Goal: Task Accomplishment & Management: Complete application form

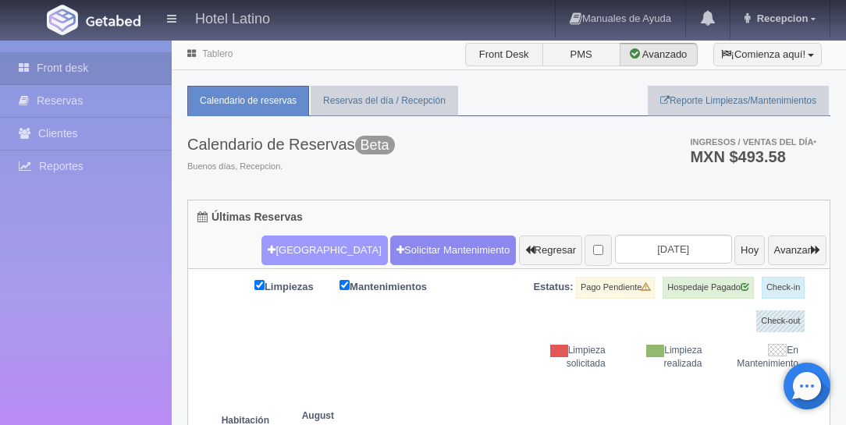
click at [262, 253] on button "[GEOGRAPHIC_DATA]" at bounding box center [325, 251] width 126 height 30
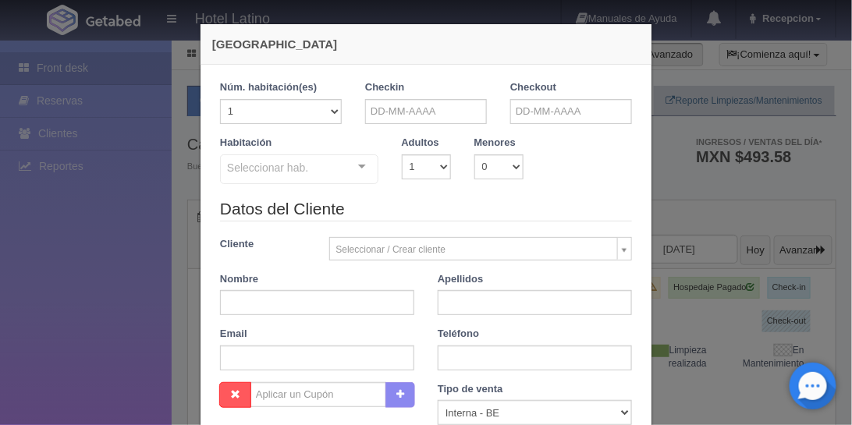
checkbox input "false"
click at [399, 110] on input "text" at bounding box center [426, 111] width 122 height 25
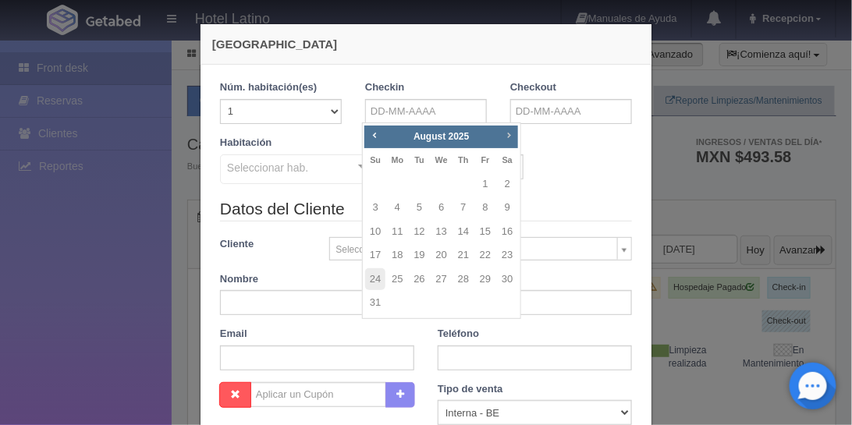
click at [506, 133] on span "Next" at bounding box center [509, 135] width 12 height 12
click at [480, 178] on link "5" at bounding box center [485, 184] width 20 height 23
type input "05-09-2025"
checkbox input "false"
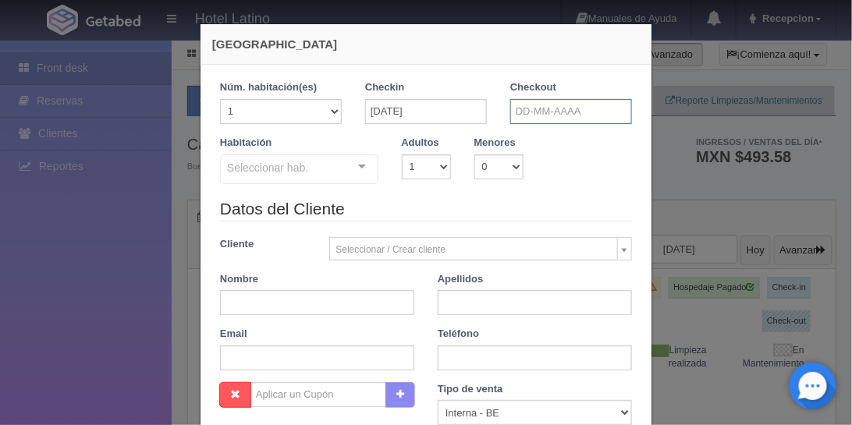
click at [526, 105] on input "text" at bounding box center [572, 111] width 122 height 25
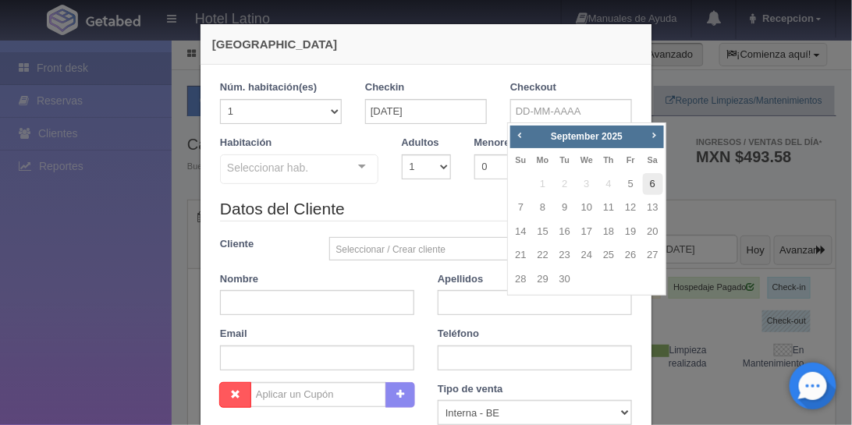
click at [653, 183] on link "6" at bounding box center [653, 184] width 20 height 23
type input "06-09-2025"
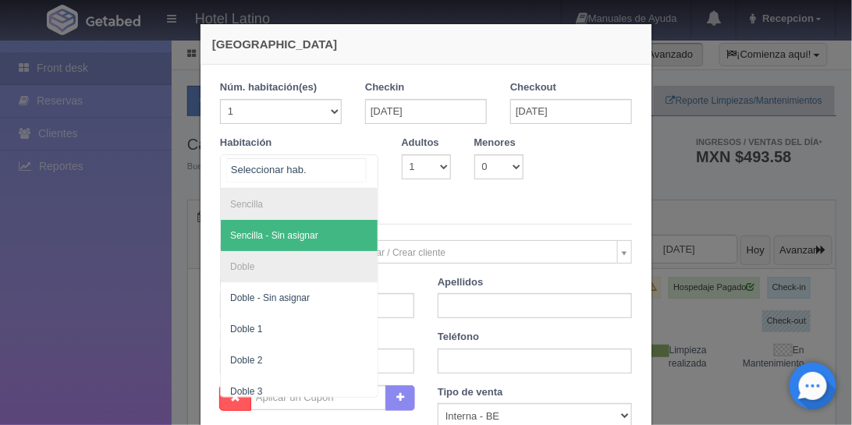
click at [360, 158] on div at bounding box center [362, 166] width 31 height 23
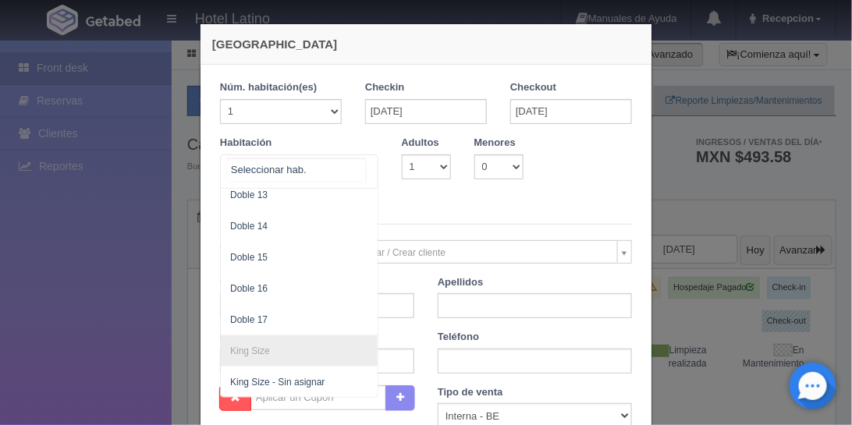
scroll to position [625, 0]
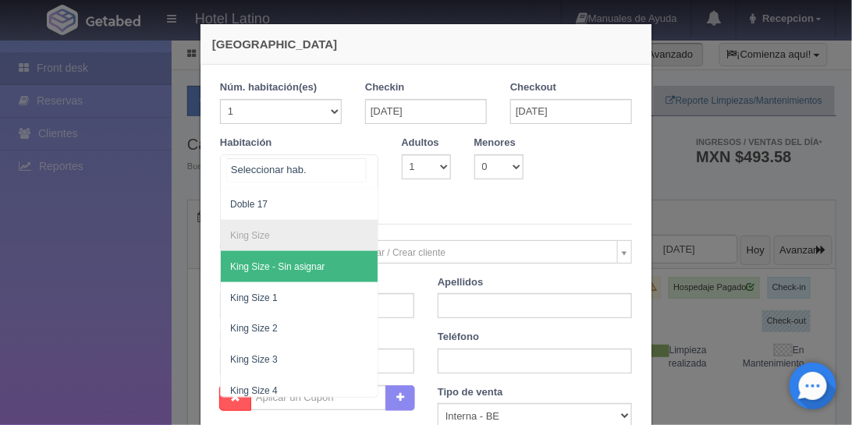
click at [289, 262] on span "King Size - Sin asignar" at bounding box center [277, 267] width 94 height 11
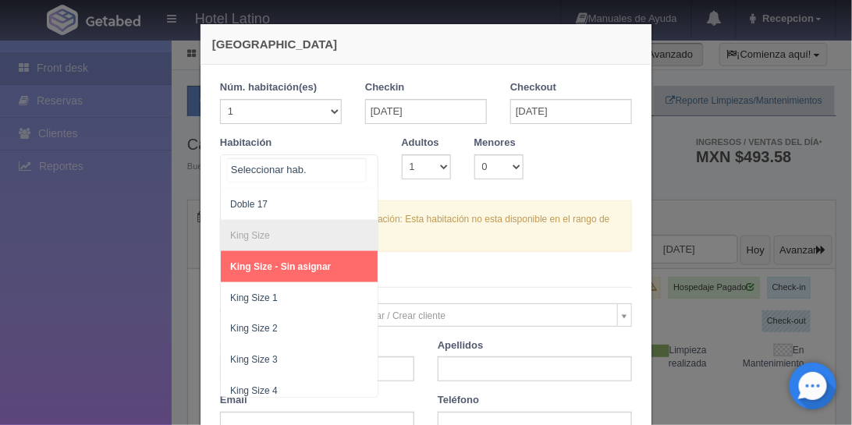
click at [354, 164] on div at bounding box center [362, 166] width 31 height 23
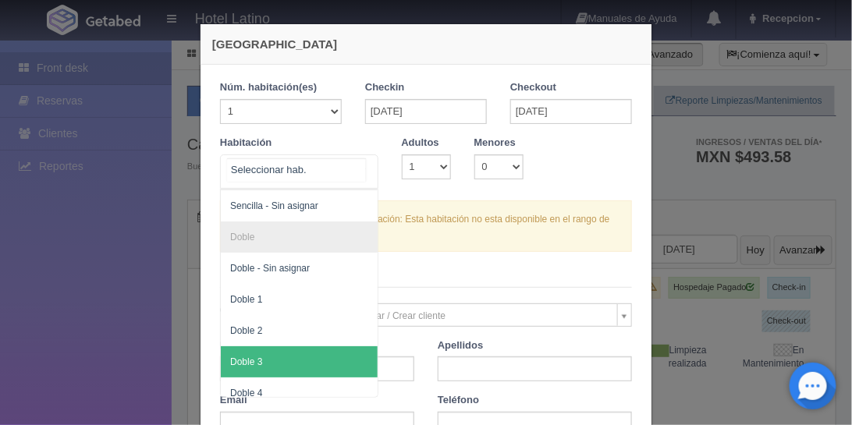
scroll to position [0, 0]
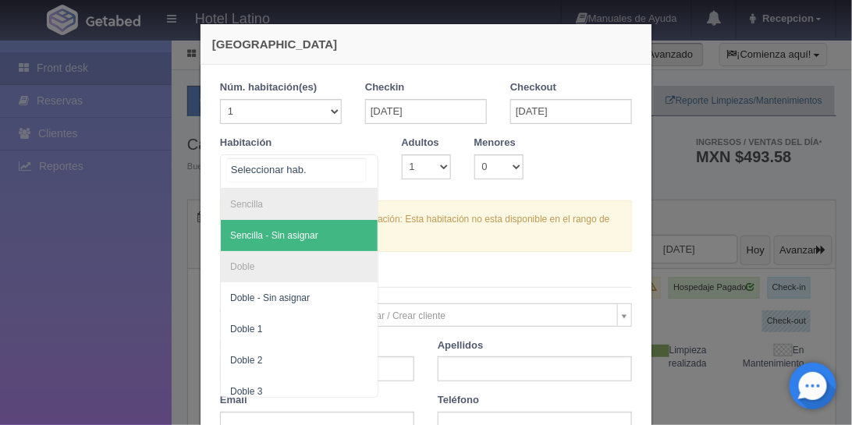
click at [305, 231] on span "Sencilla - Sin asignar" at bounding box center [274, 235] width 88 height 11
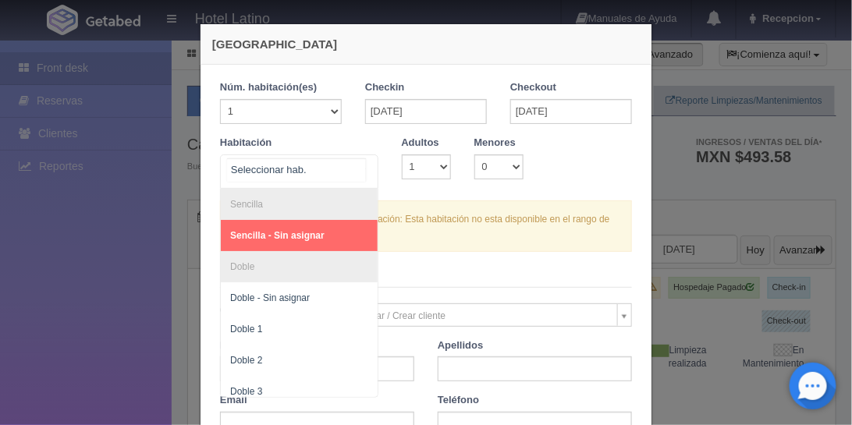
click at [351, 165] on div at bounding box center [362, 166] width 31 height 23
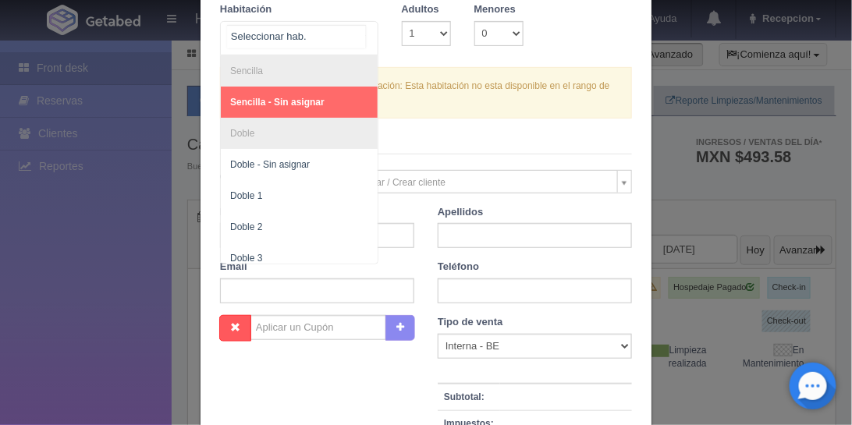
click at [308, 101] on span "Sencilla - Sin asignar" at bounding box center [277, 102] width 94 height 11
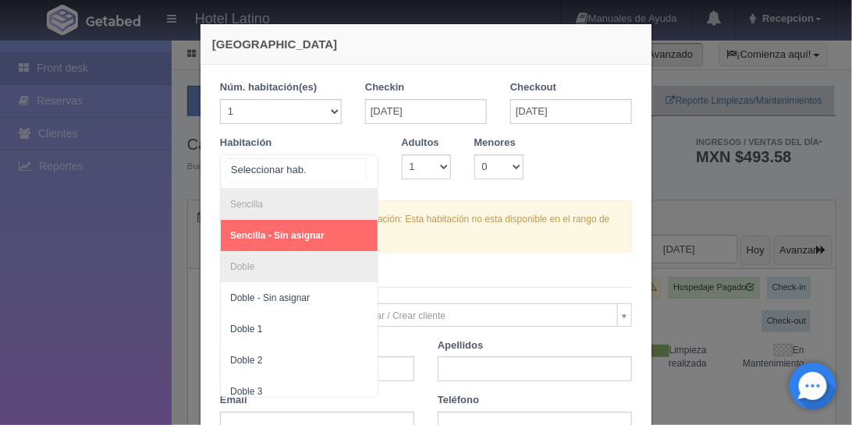
click at [361, 166] on div at bounding box center [362, 166] width 31 height 23
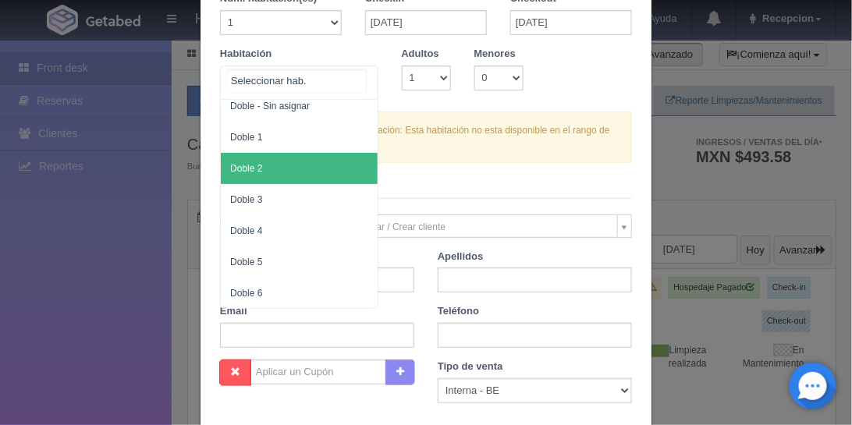
scroll to position [89, 0]
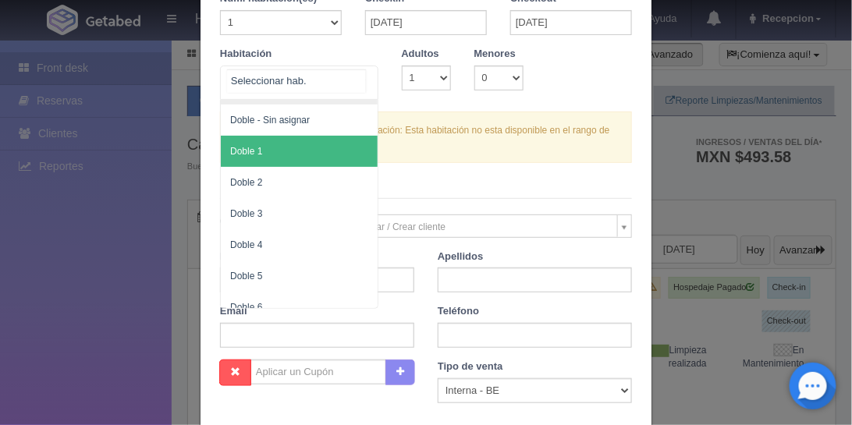
click at [323, 140] on span "Doble 1" at bounding box center [299, 151] width 157 height 31
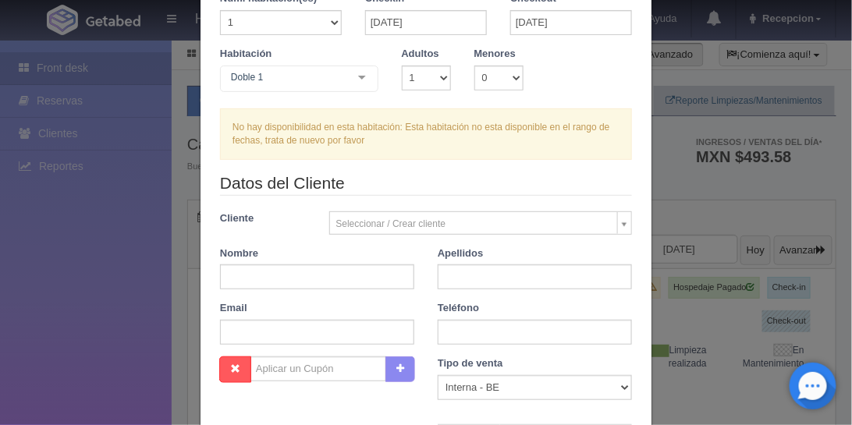
checkbox input "false"
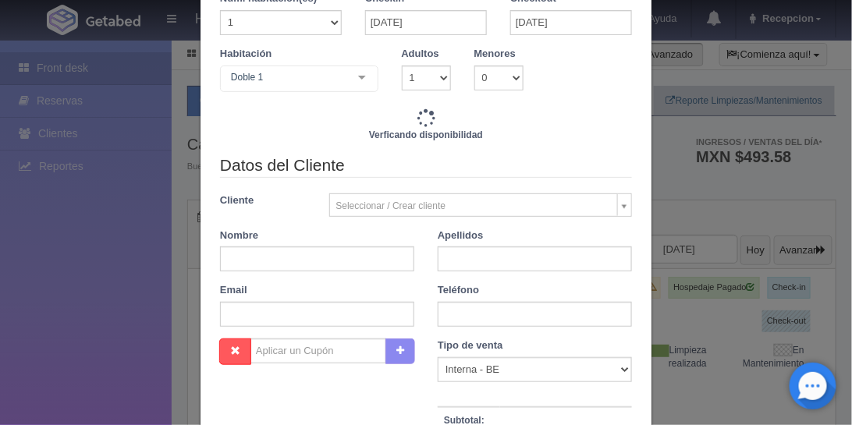
type input "770.00"
checkbox input "false"
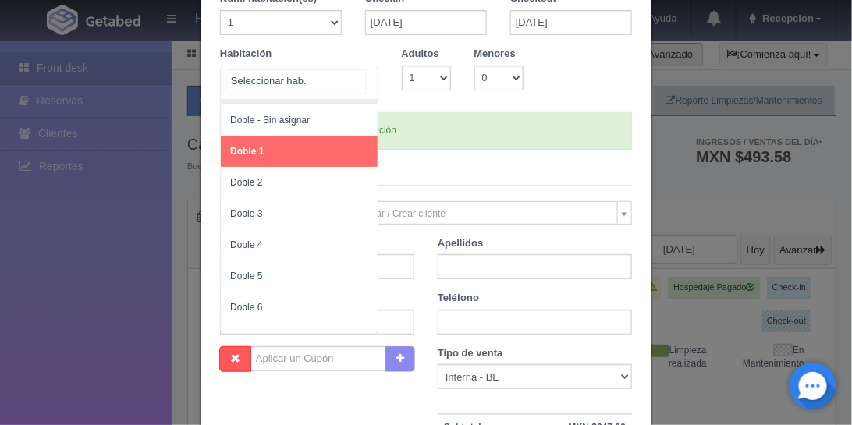
click at [358, 77] on div at bounding box center [362, 77] width 31 height 23
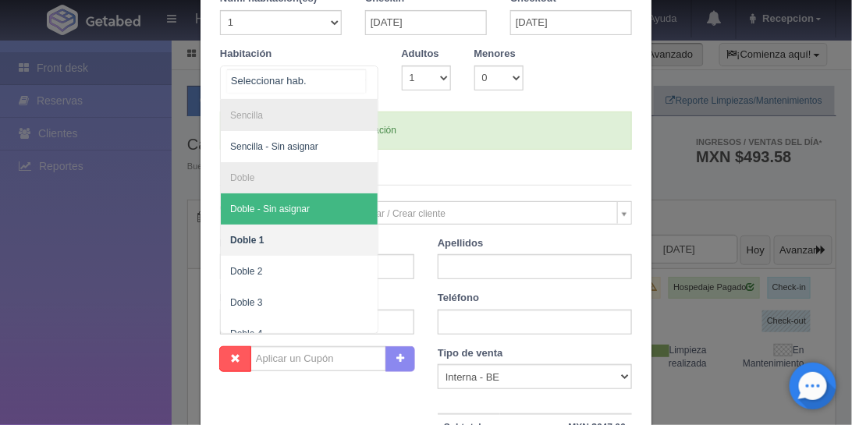
scroll to position [0, 0]
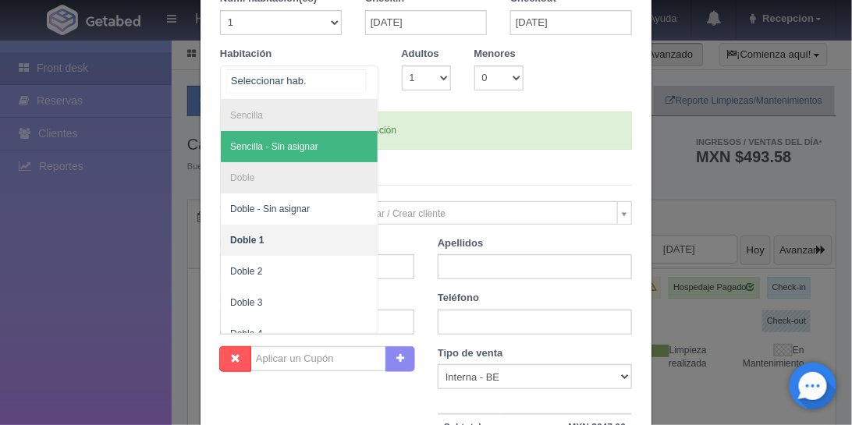
click at [324, 143] on span "Sencilla - Sin asignar" at bounding box center [299, 146] width 157 height 31
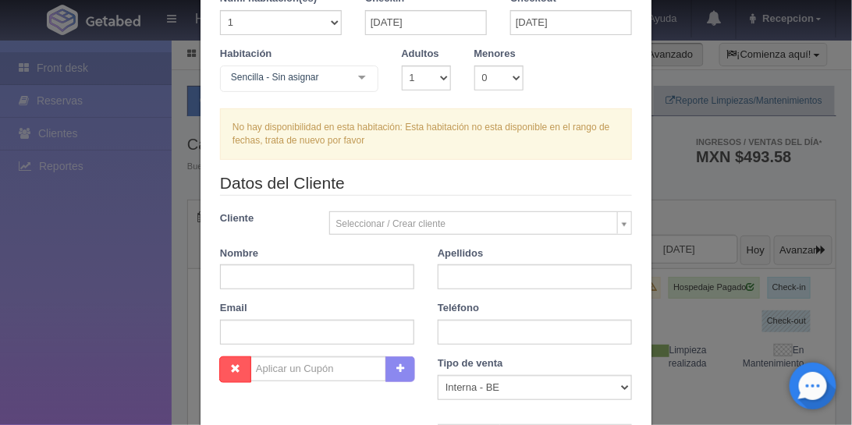
click at [361, 79] on div at bounding box center [362, 77] width 31 height 23
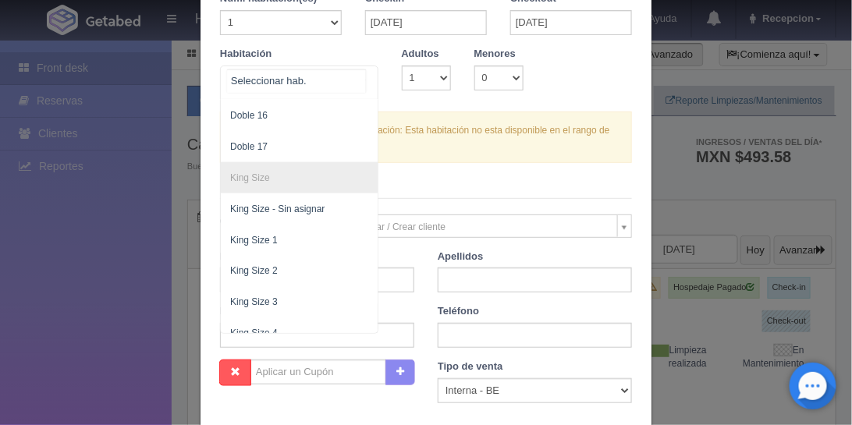
scroll to position [579, 0]
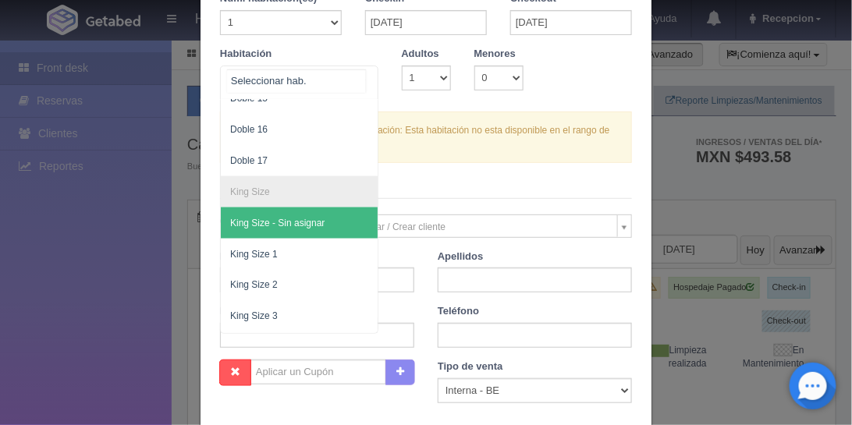
click at [303, 219] on span "King Size - Sin asignar" at bounding box center [277, 223] width 94 height 11
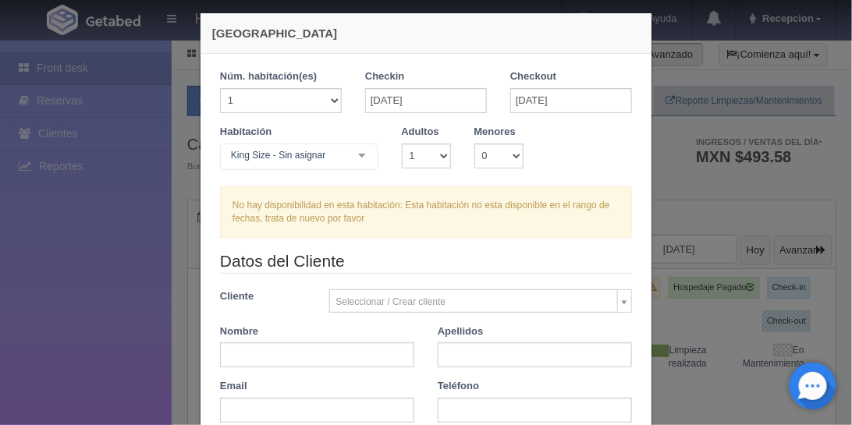
scroll to position [0, 0]
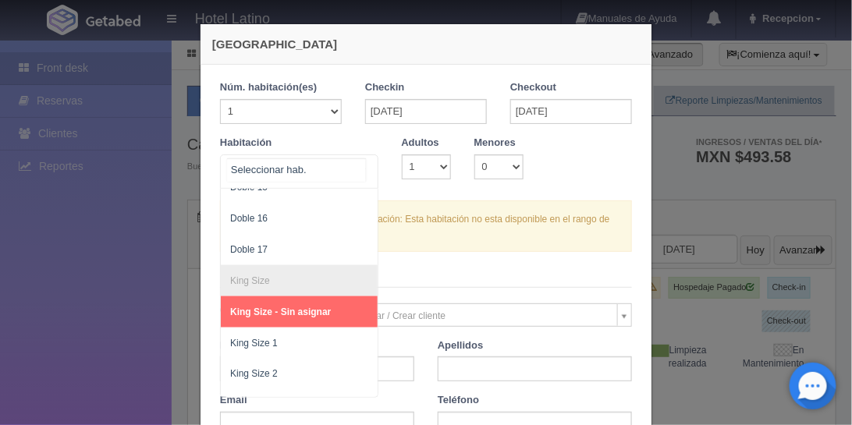
click at [359, 167] on div at bounding box center [362, 166] width 31 height 23
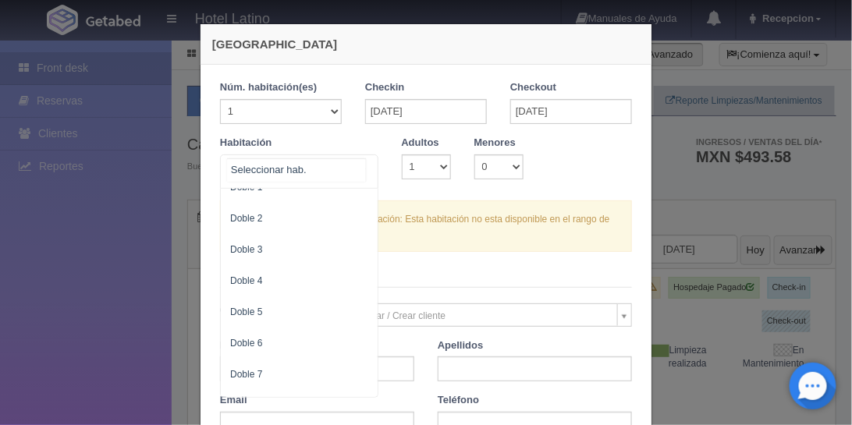
scroll to position [133, 0]
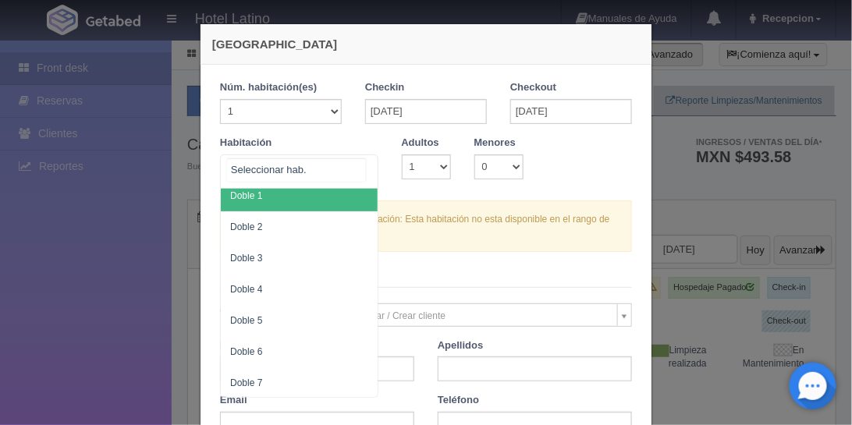
click at [307, 195] on span "Doble 1" at bounding box center [299, 195] width 157 height 31
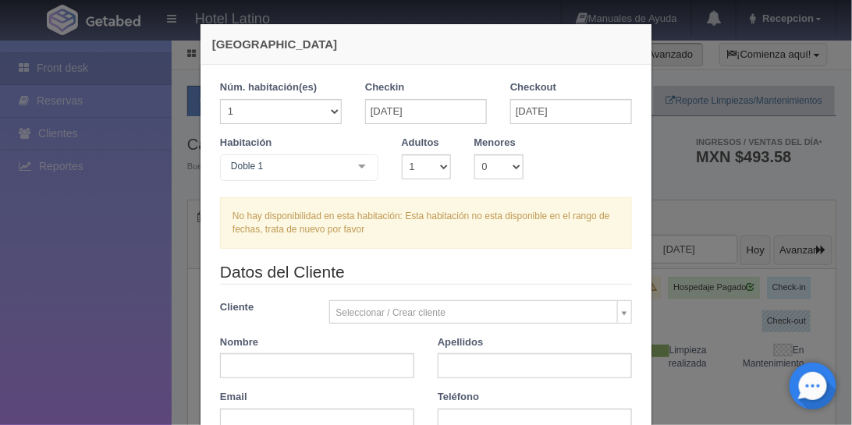
checkbox input "false"
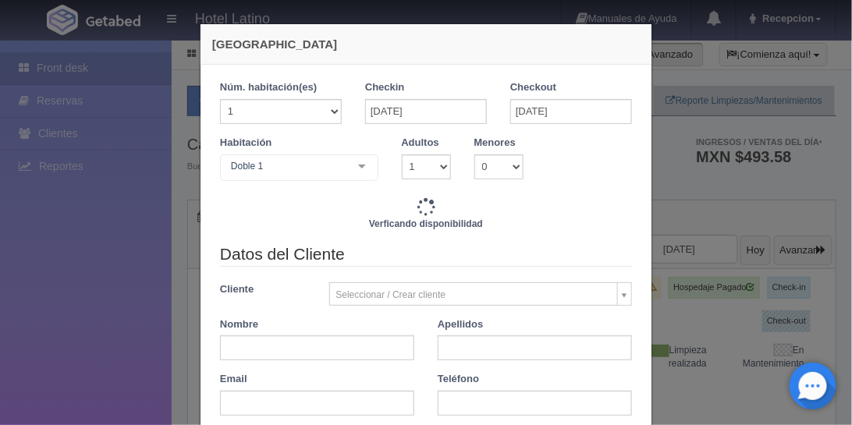
type input "770.00"
checkbox input "false"
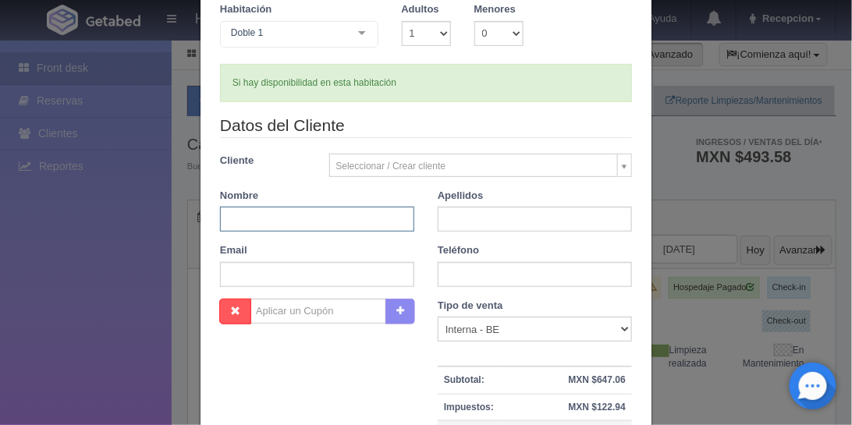
click at [229, 218] on input "text" at bounding box center [317, 219] width 194 height 25
type input "david"
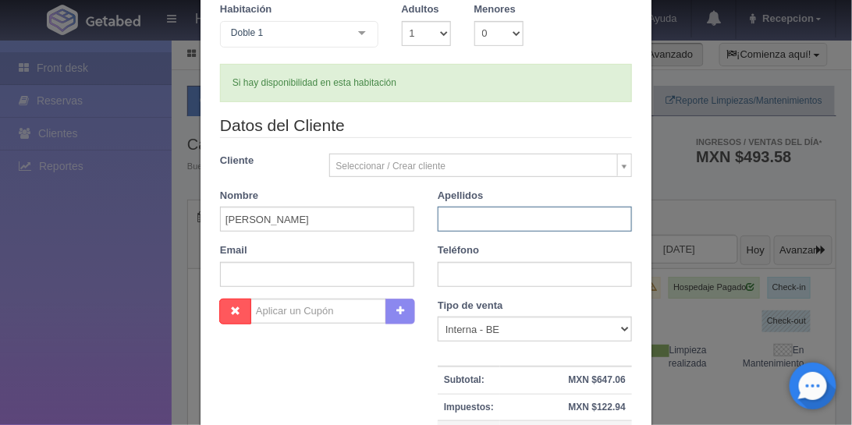
click at [447, 216] on input "text" at bounding box center [535, 219] width 194 height 25
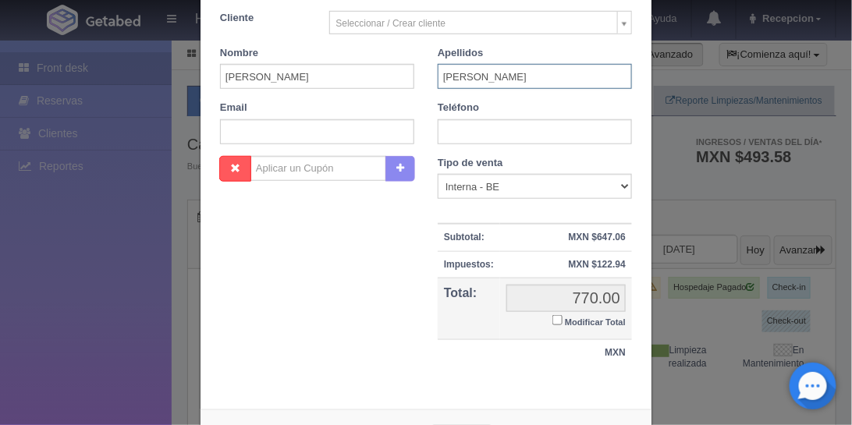
scroll to position [337, 0]
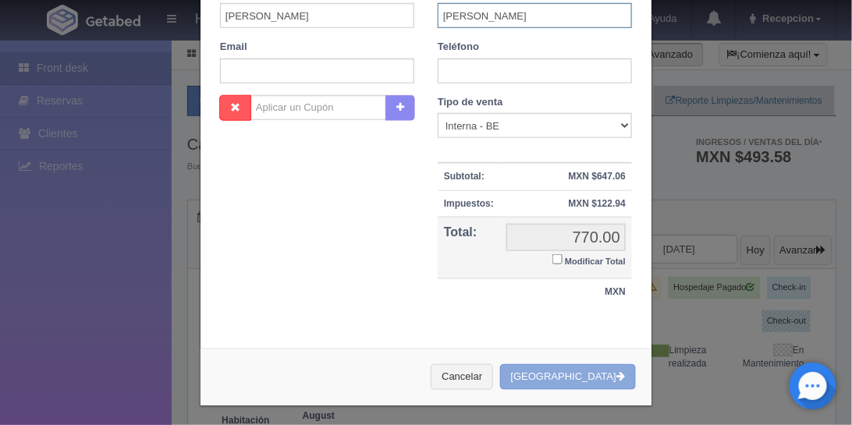
type input "ramos"
click at [582, 375] on button "[GEOGRAPHIC_DATA]" at bounding box center [568, 378] width 136 height 26
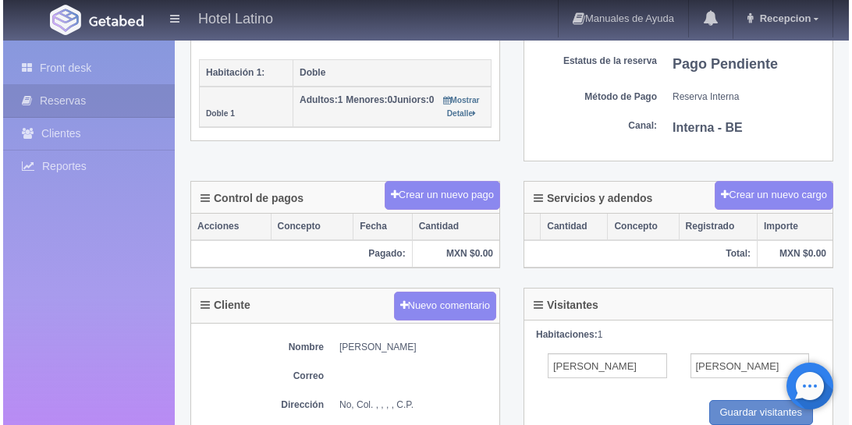
scroll to position [357, 0]
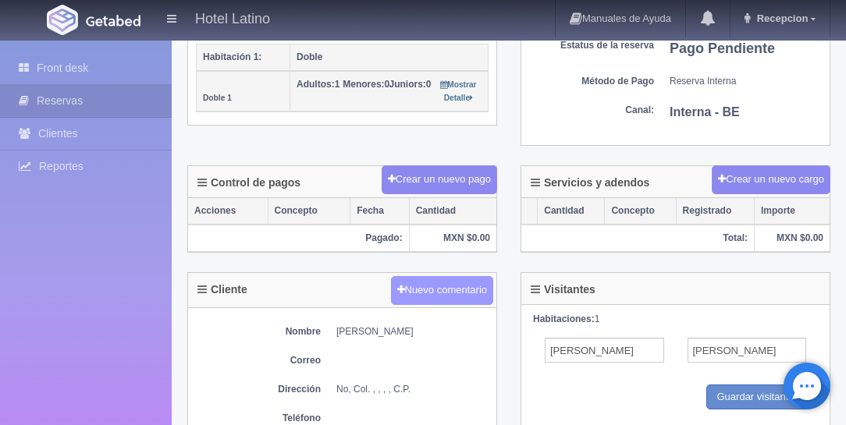
click at [443, 278] on button "Nuevo comentario" at bounding box center [442, 290] width 103 height 29
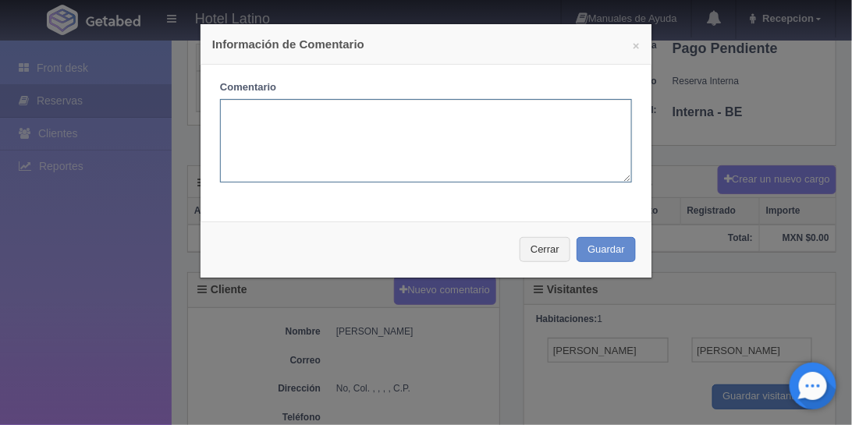
click at [258, 142] on textarea at bounding box center [426, 141] width 412 height 84
type textarea "hacer cambio a una [PERSON_NAME] por favor"
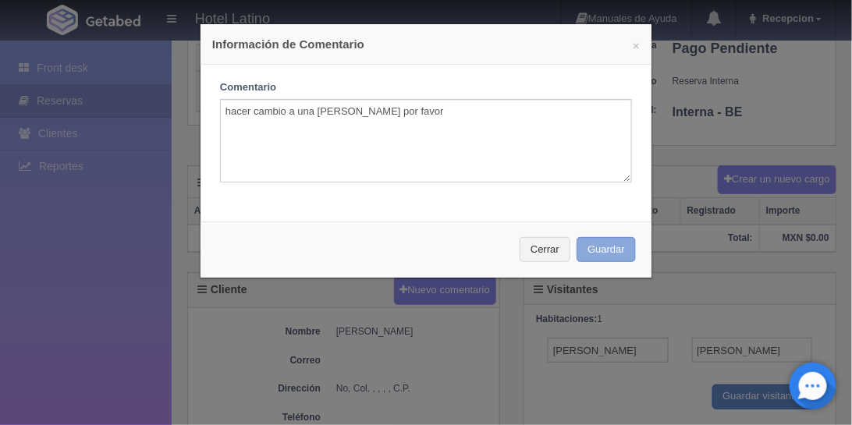
click at [582, 248] on button "Guardar" at bounding box center [606, 250] width 59 height 26
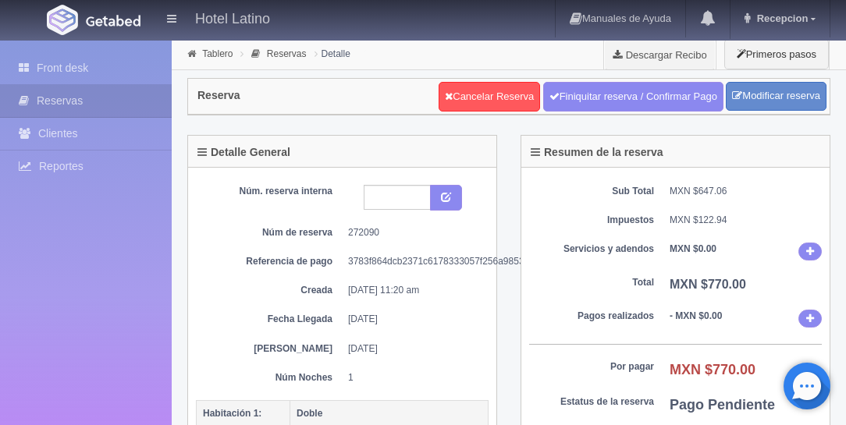
scroll to position [357, 0]
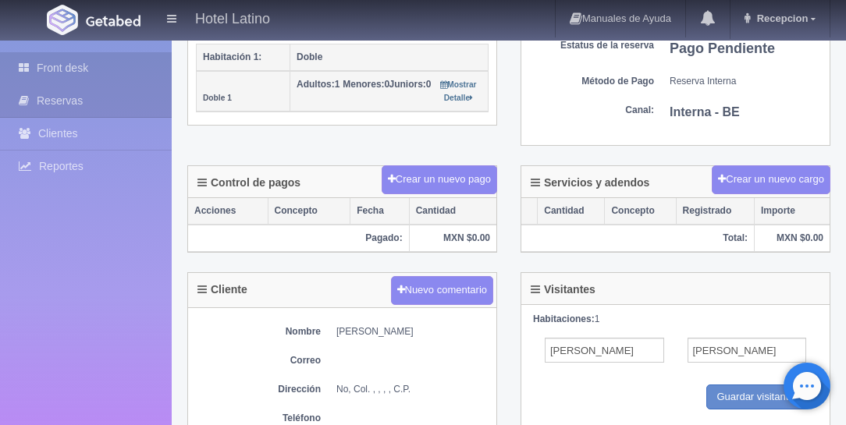
click at [69, 70] on link "Front desk" at bounding box center [86, 68] width 172 height 32
